Goal: Navigation & Orientation: Find specific page/section

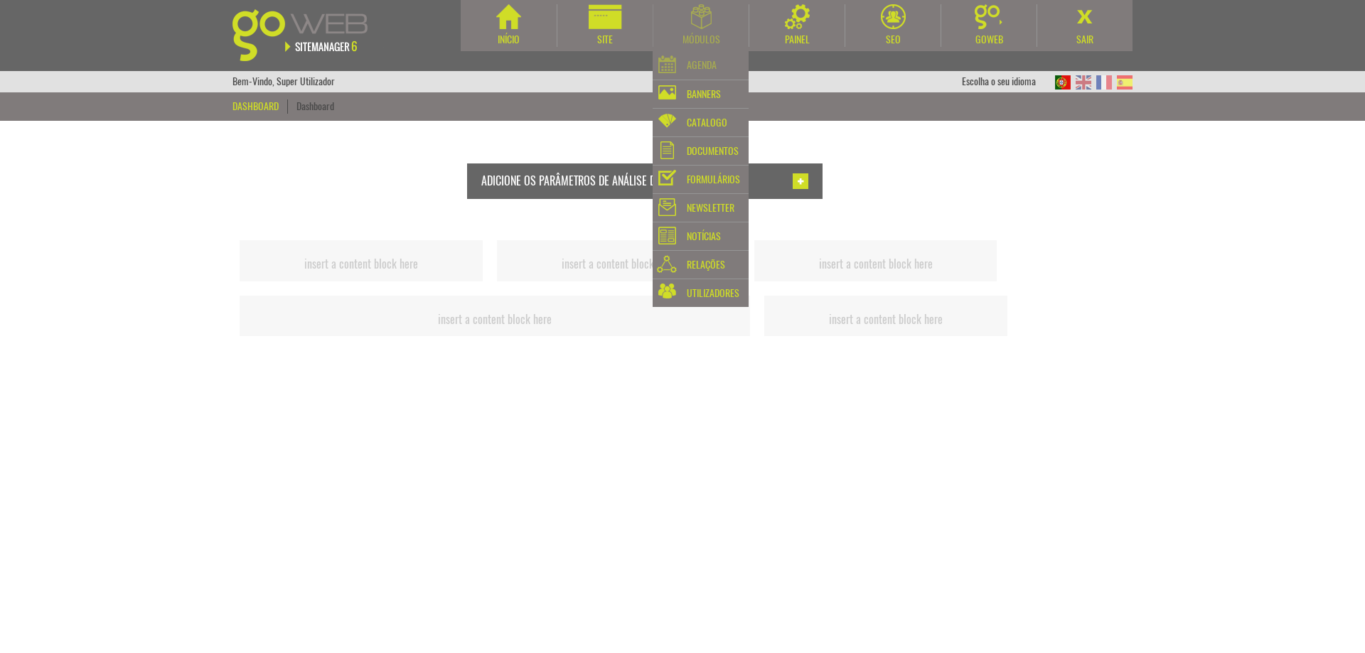
click at [721, 69] on div "Agenda" at bounding box center [701, 65] width 96 height 28
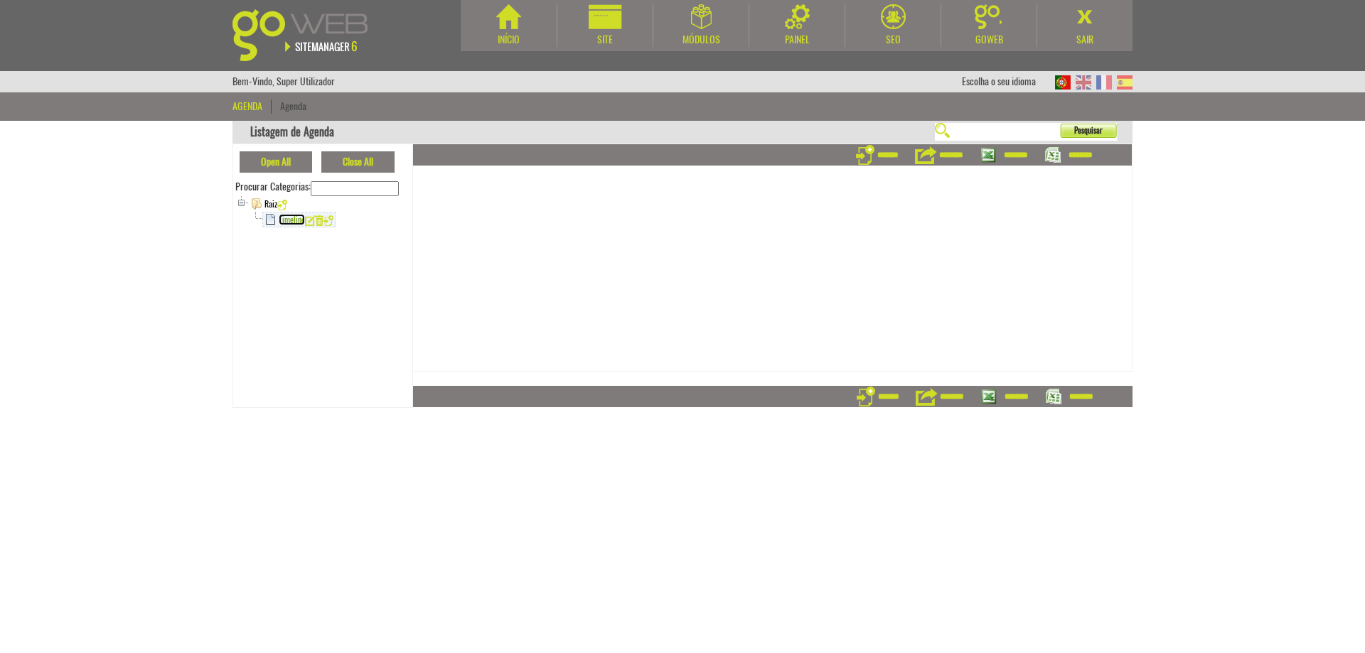
click at [284, 223] on link "Timeline" at bounding box center [292, 219] width 26 height 11
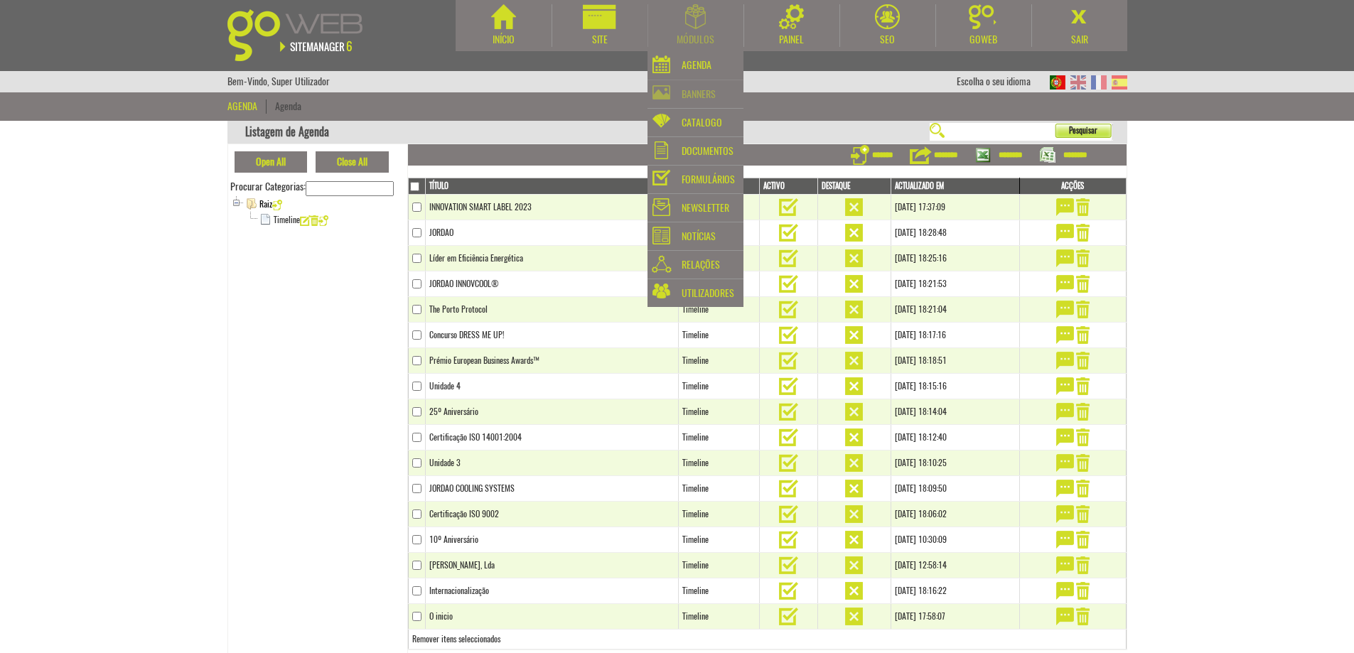
click at [679, 93] on div "Banners" at bounding box center [696, 94] width 96 height 28
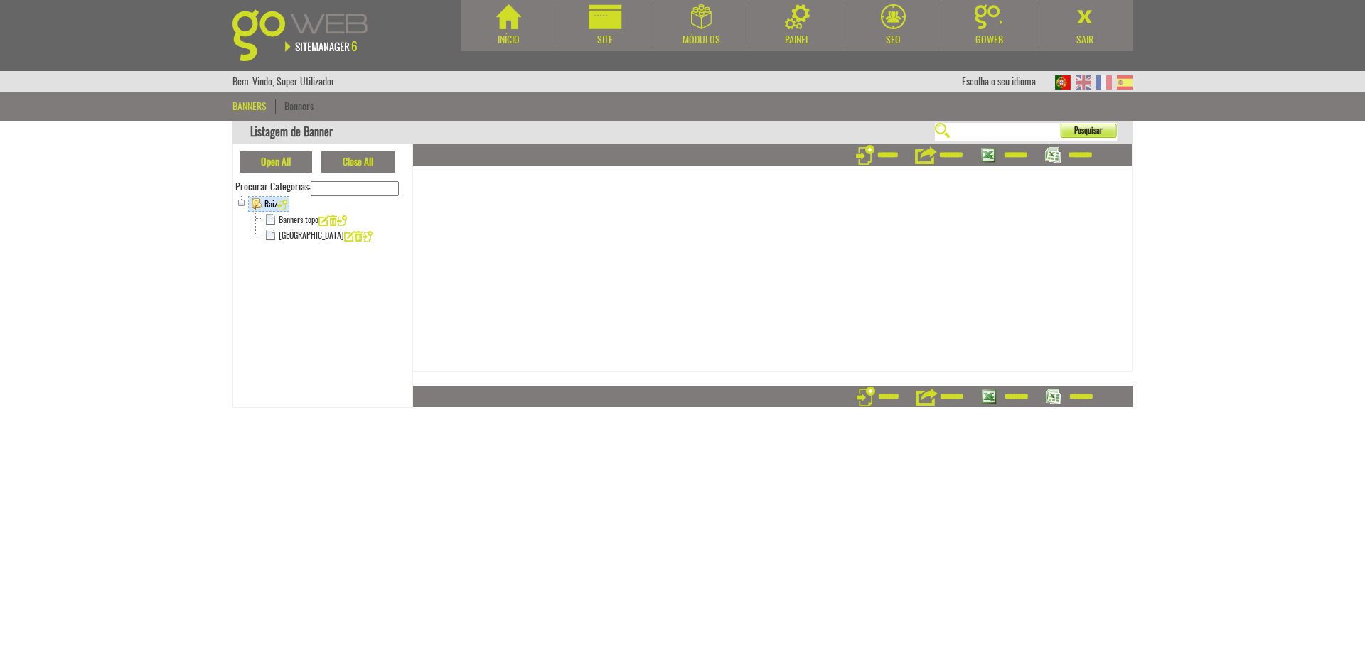
click at [300, 210] on div "Raiz" at bounding box center [322, 204] width 175 height 16
click at [303, 218] on link "Banners topo" at bounding box center [299, 219] width 40 height 11
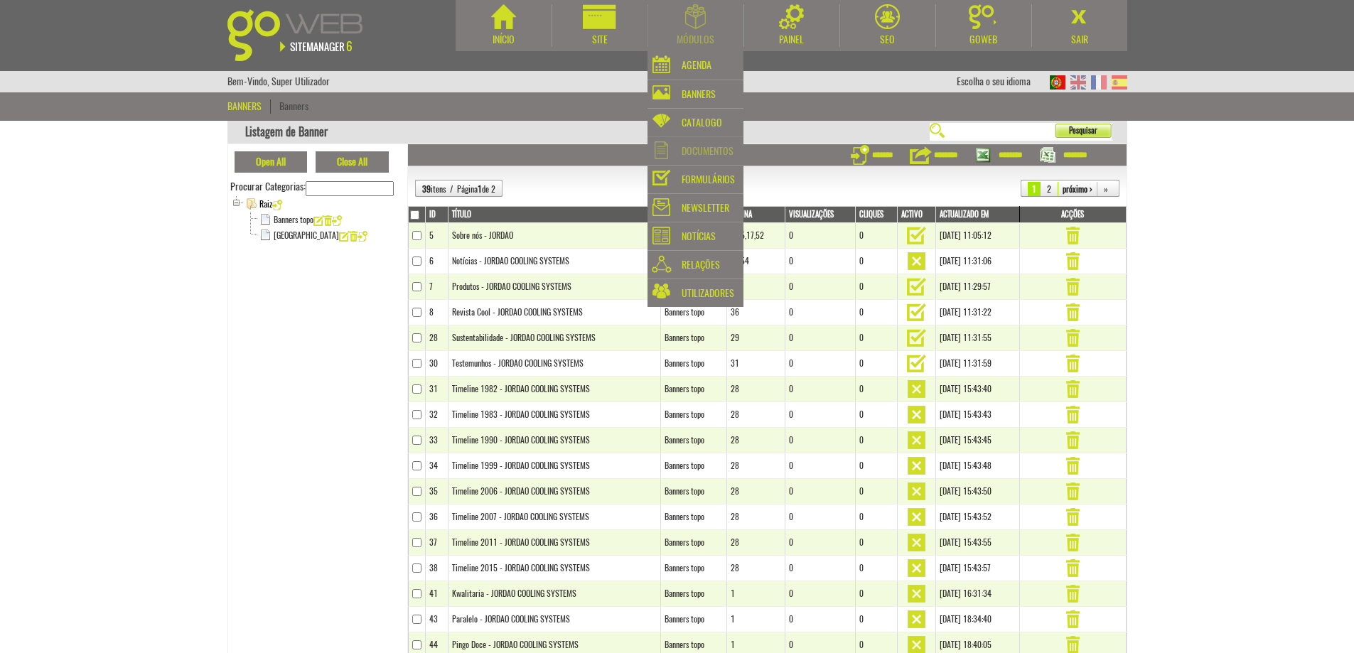
click at [715, 148] on div "Documentos" at bounding box center [708, 151] width 52 height 20
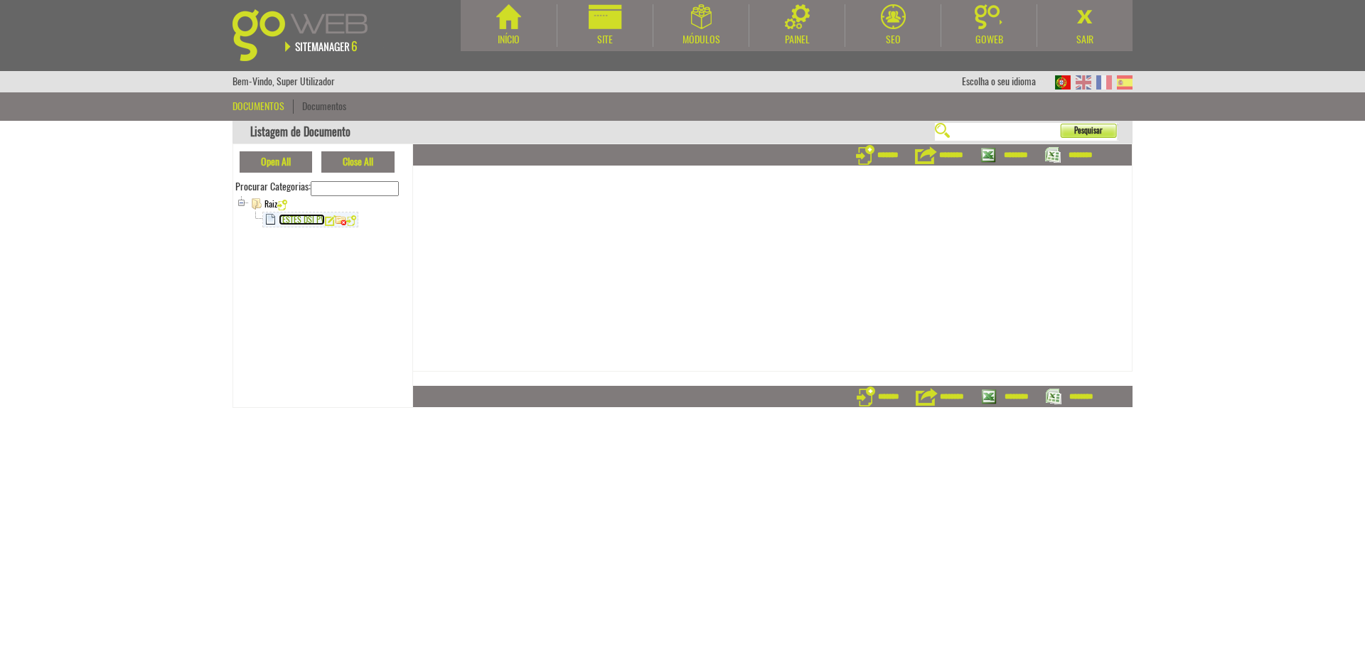
click at [297, 218] on link "TESTES DSI PV" at bounding box center [302, 219] width 46 height 11
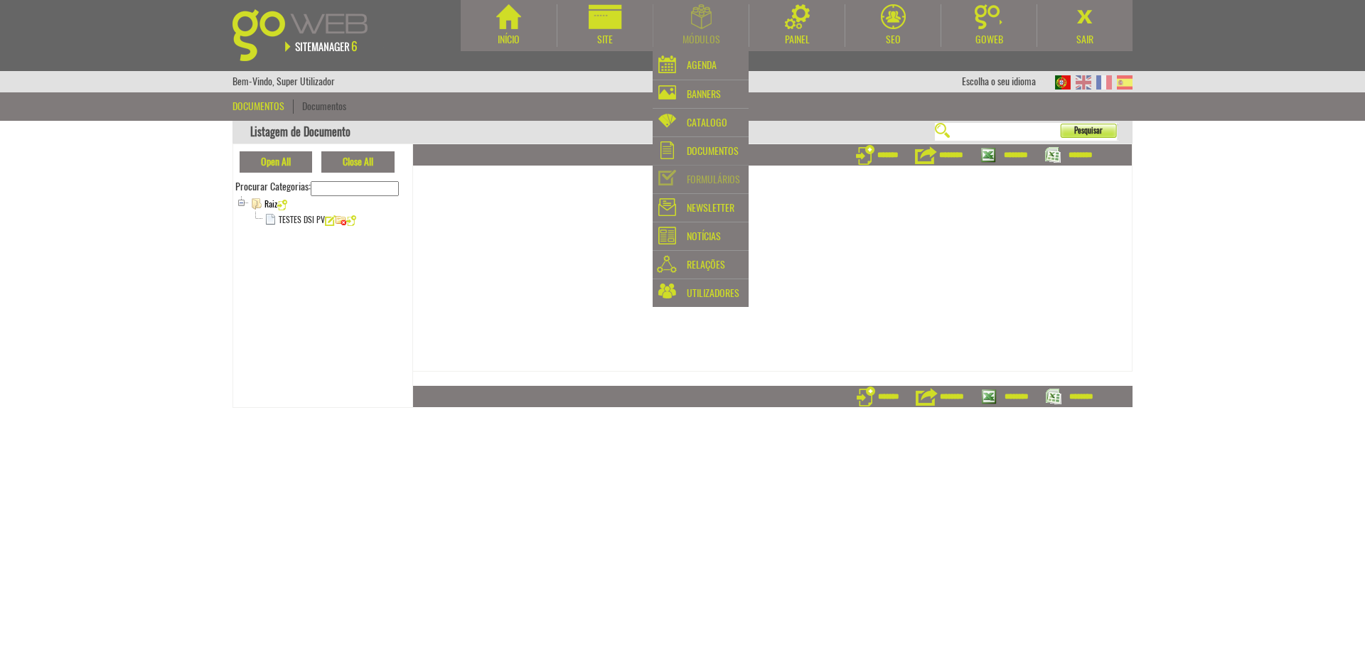
click at [693, 180] on div "Formulários" at bounding box center [713, 180] width 53 height 20
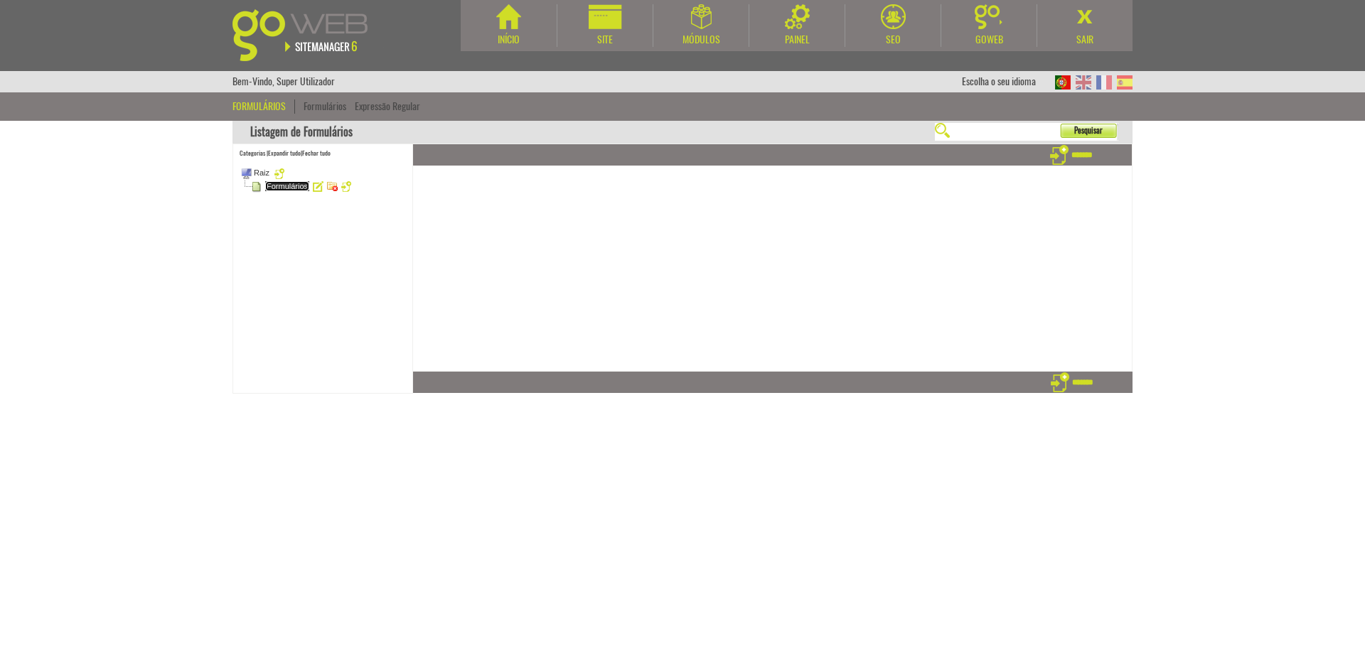
click at [296, 188] on link "Formulários" at bounding box center [287, 186] width 44 height 10
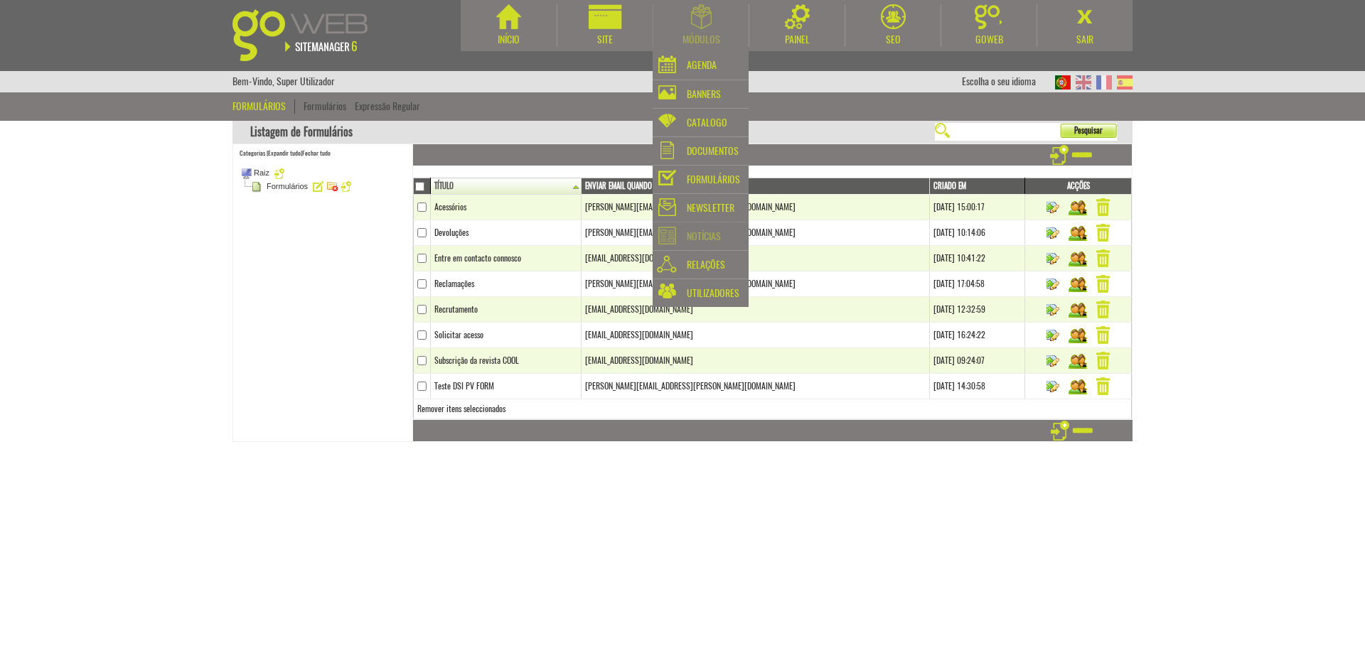
click at [700, 234] on div "Notícias" at bounding box center [704, 237] width 34 height 20
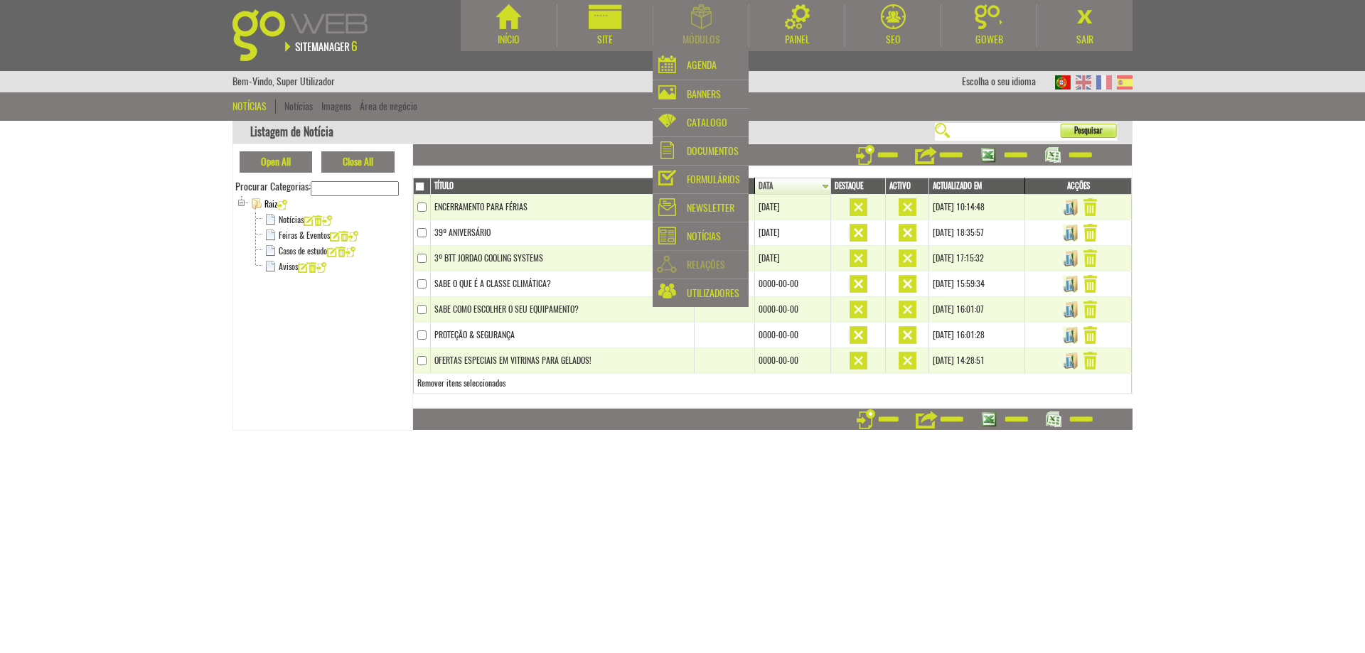
click at [705, 264] on div "Relações" at bounding box center [706, 265] width 38 height 20
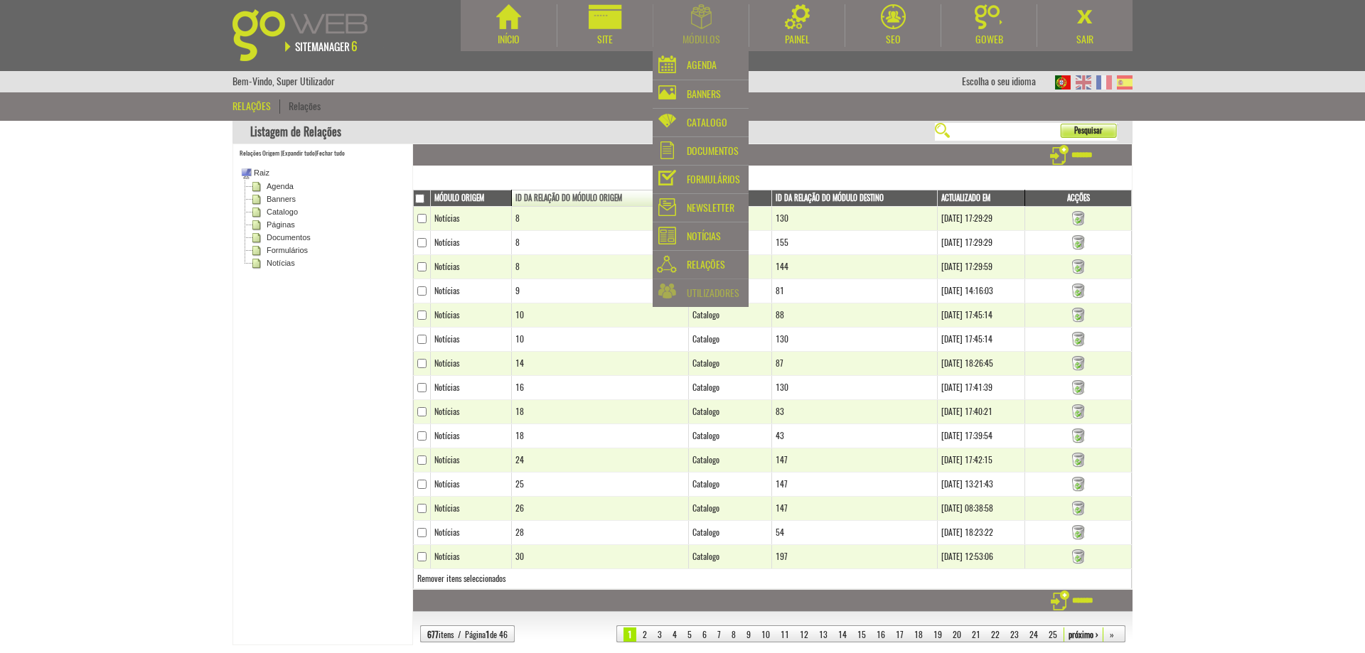
click at [709, 299] on div "Utilizadores" at bounding box center [713, 294] width 53 height 20
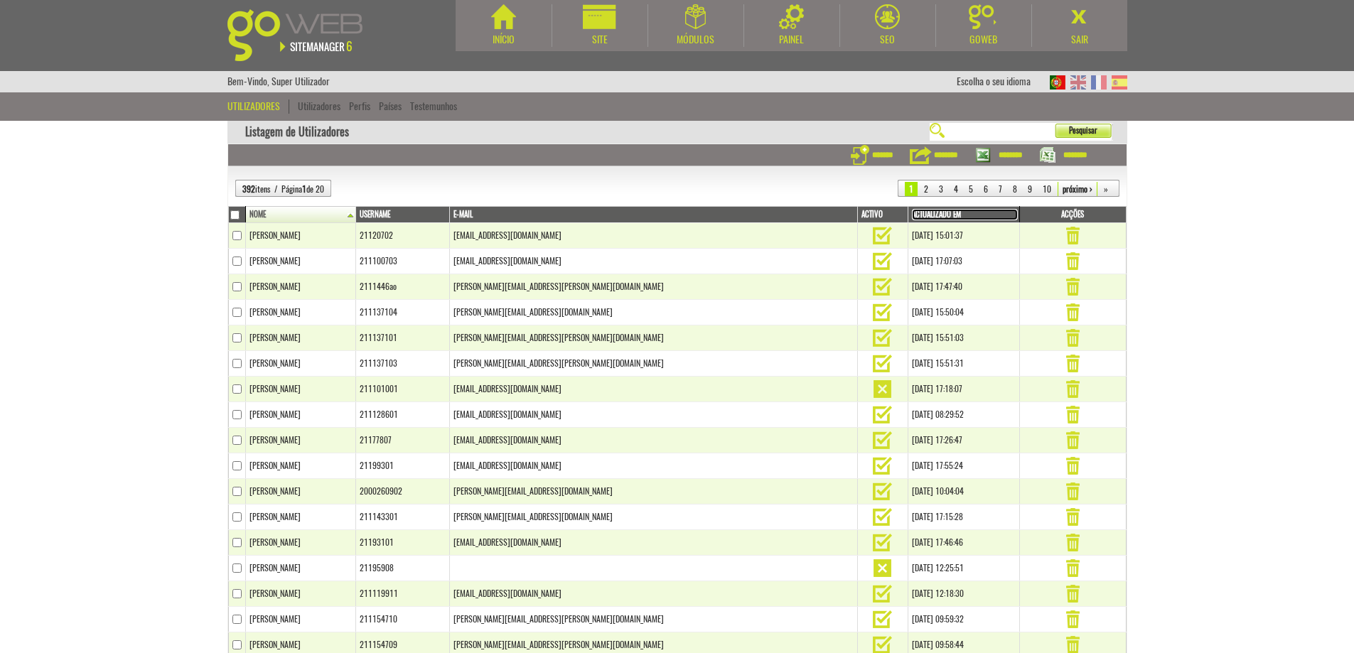
click at [912, 215] on link "Actualizado em" at bounding box center [965, 214] width 106 height 11
